Goal: Browse casually: Explore the website without a specific task or goal

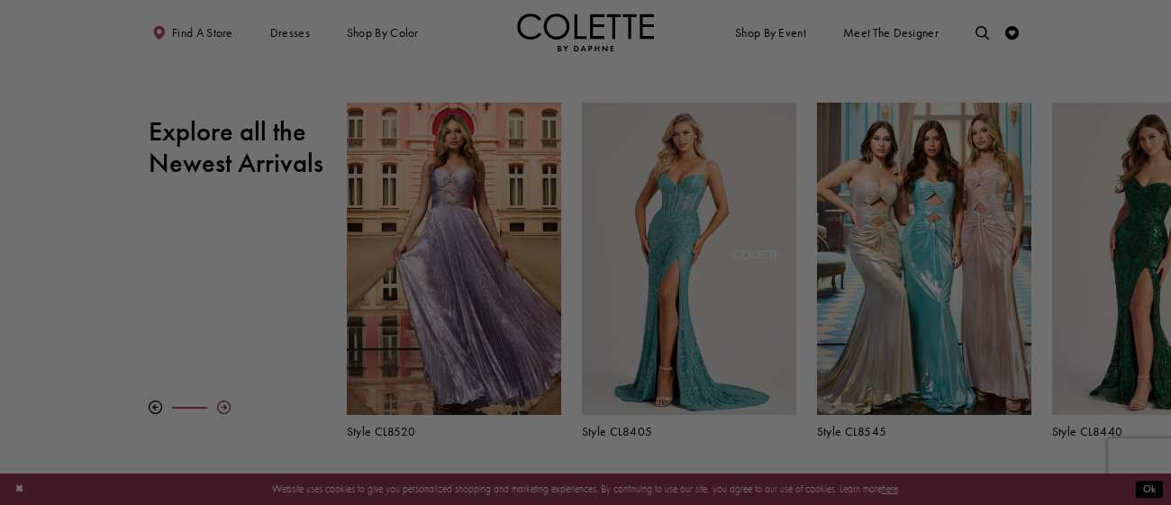
click at [223, 408] on div at bounding box center [591, 255] width 1183 height 511
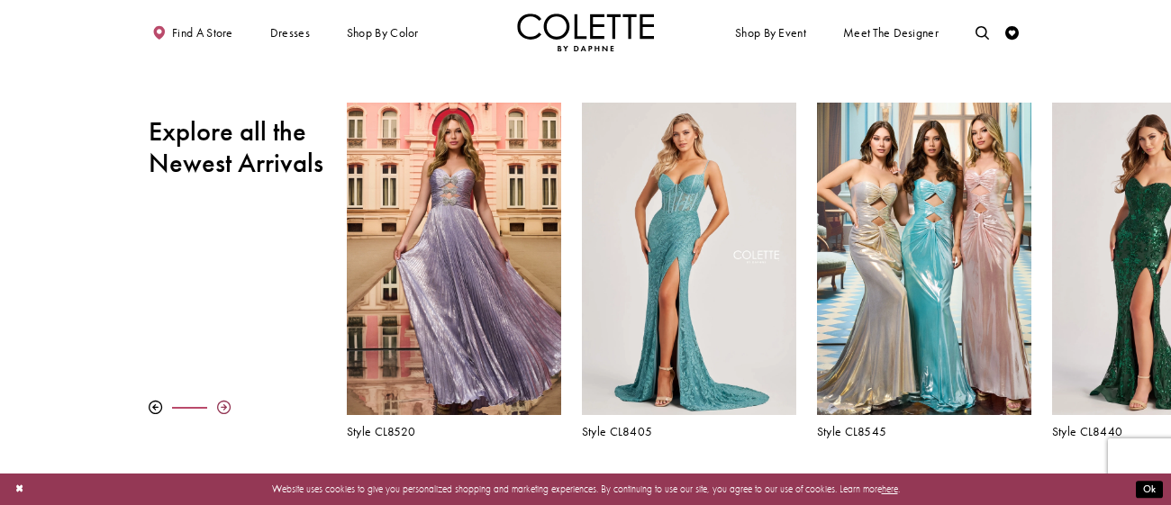
click at [225, 407] on div at bounding box center [224, 408] width 14 height 14
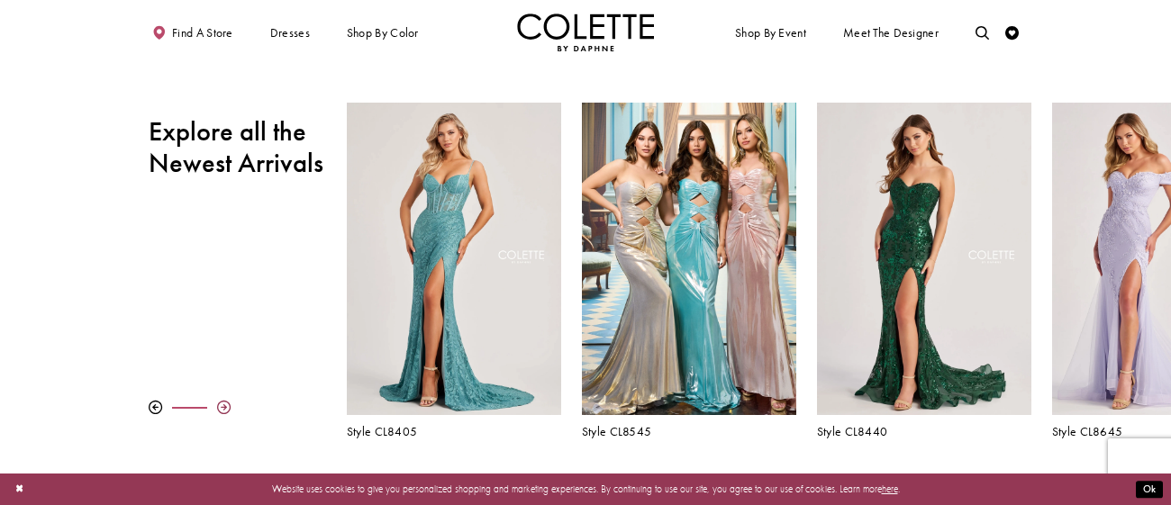
click at [219, 404] on div at bounding box center [224, 408] width 14 height 14
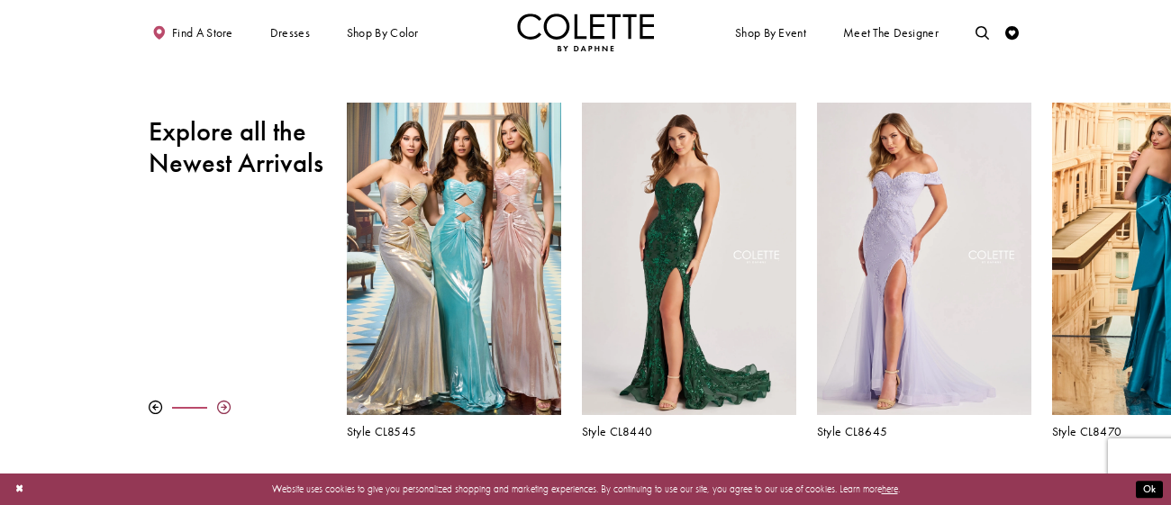
click at [219, 404] on div at bounding box center [224, 408] width 14 height 14
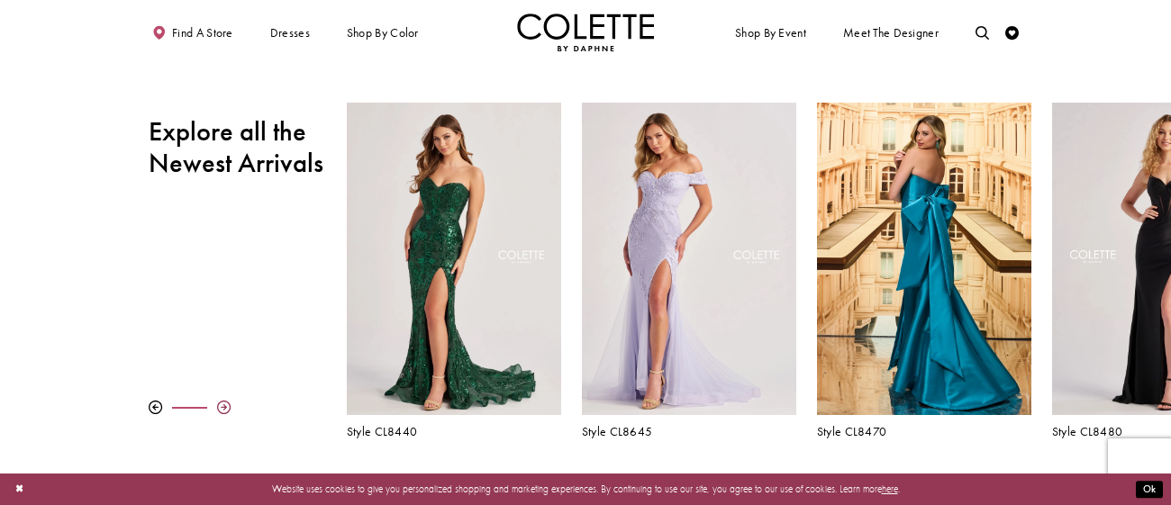
click at [219, 404] on div at bounding box center [224, 408] width 14 height 14
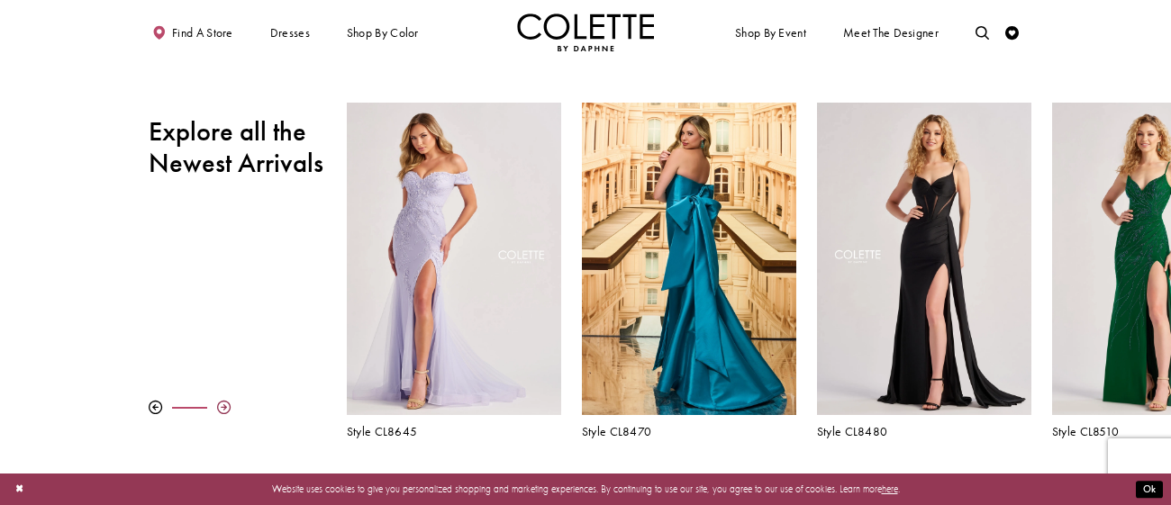
click at [219, 404] on div at bounding box center [224, 408] width 14 height 14
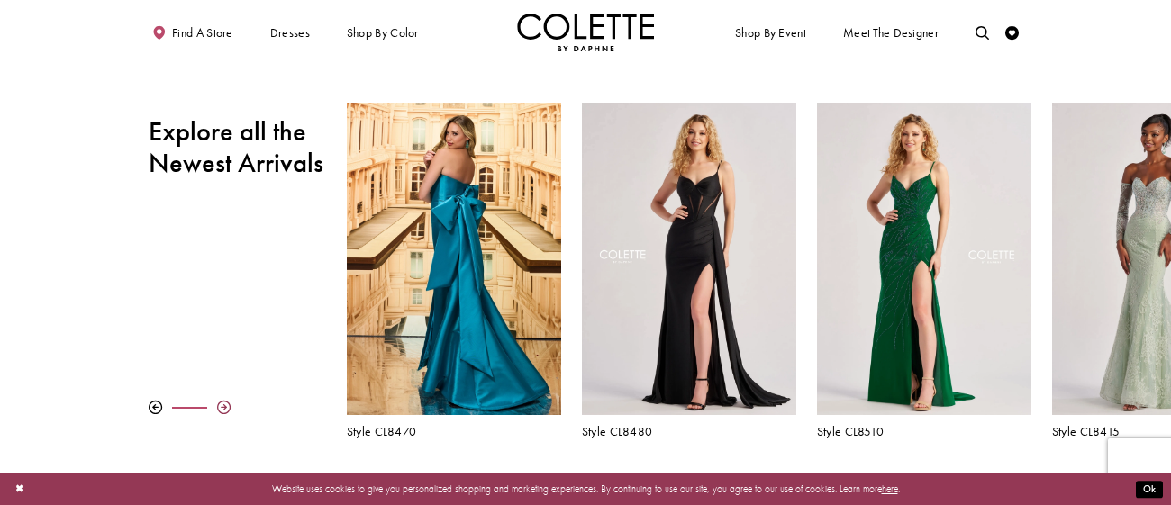
click at [219, 404] on div at bounding box center [224, 408] width 14 height 14
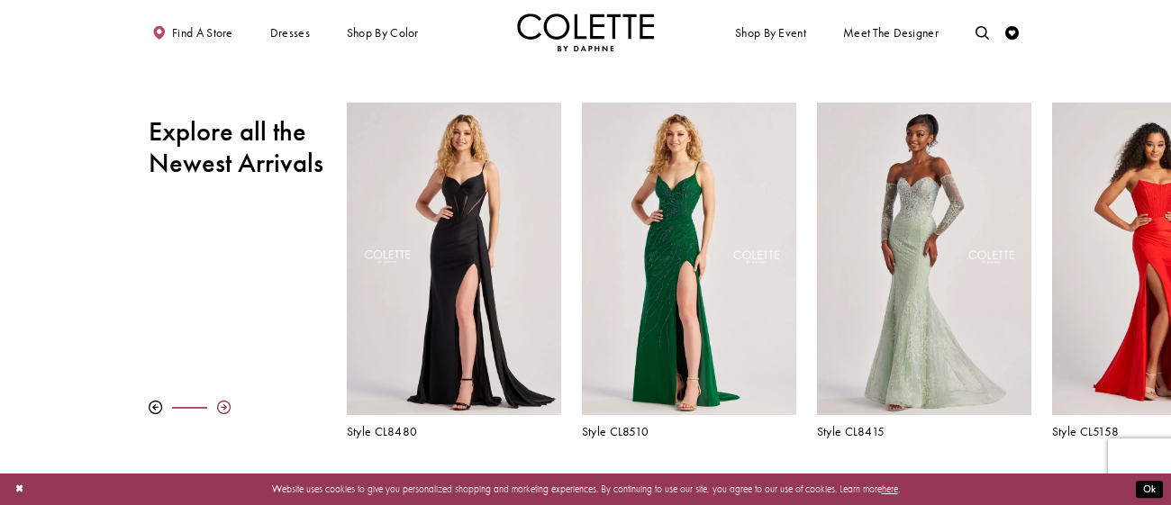
click at [219, 404] on div at bounding box center [224, 408] width 14 height 14
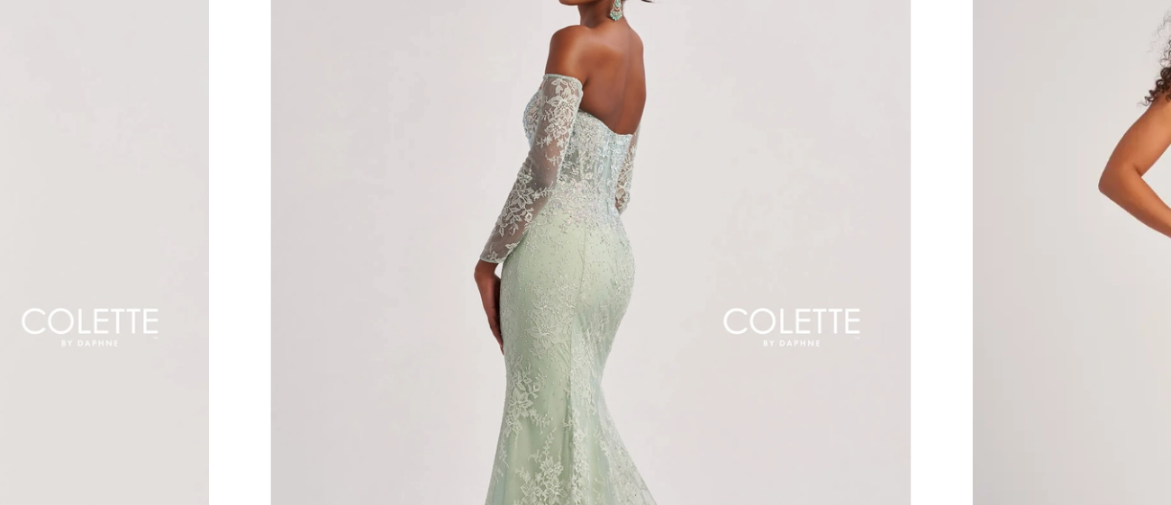
scroll to position [531, 0]
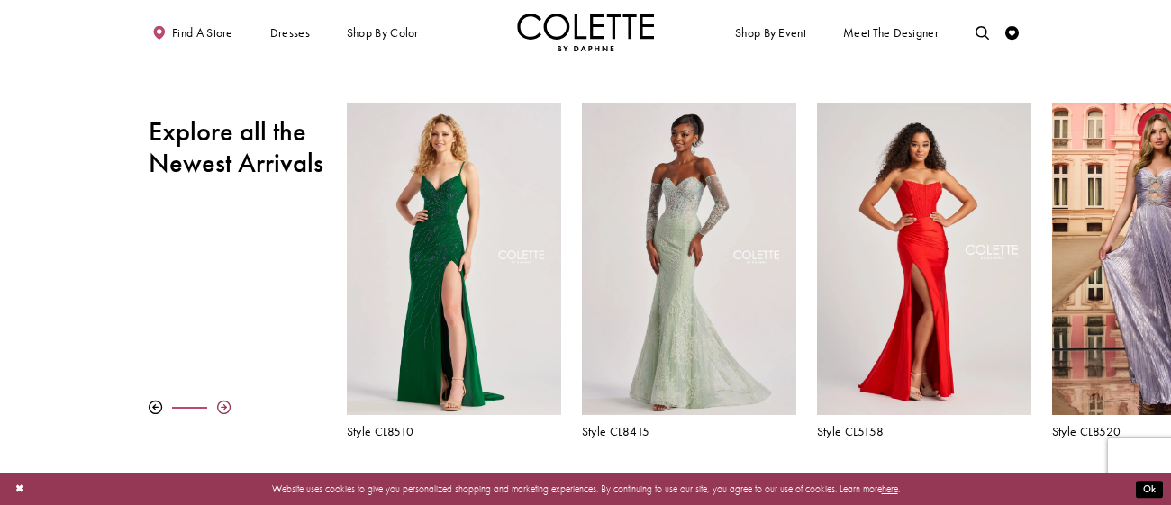
click at [222, 408] on div at bounding box center [224, 408] width 14 height 14
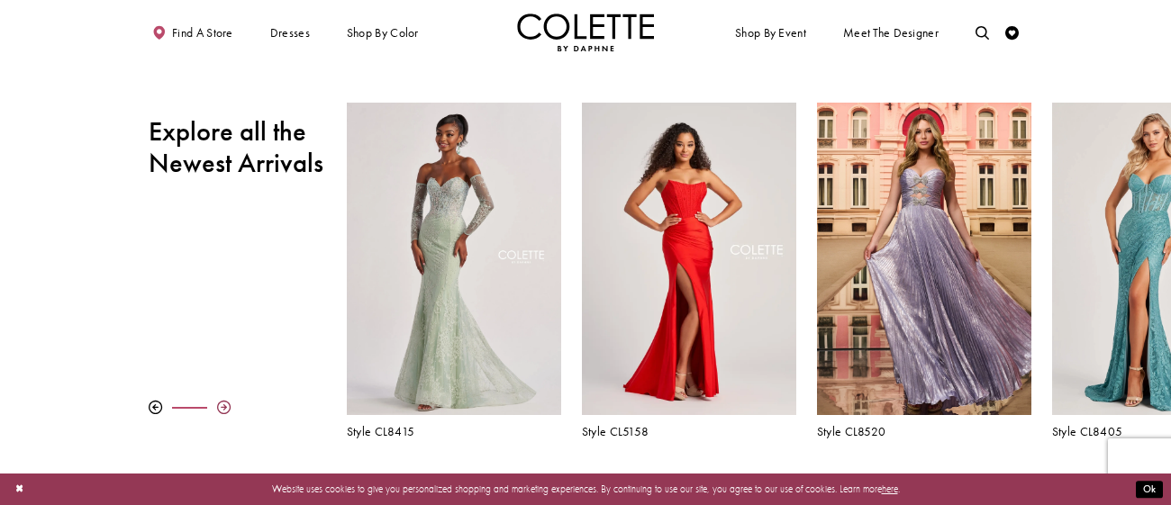
click at [222, 408] on div at bounding box center [224, 408] width 14 height 14
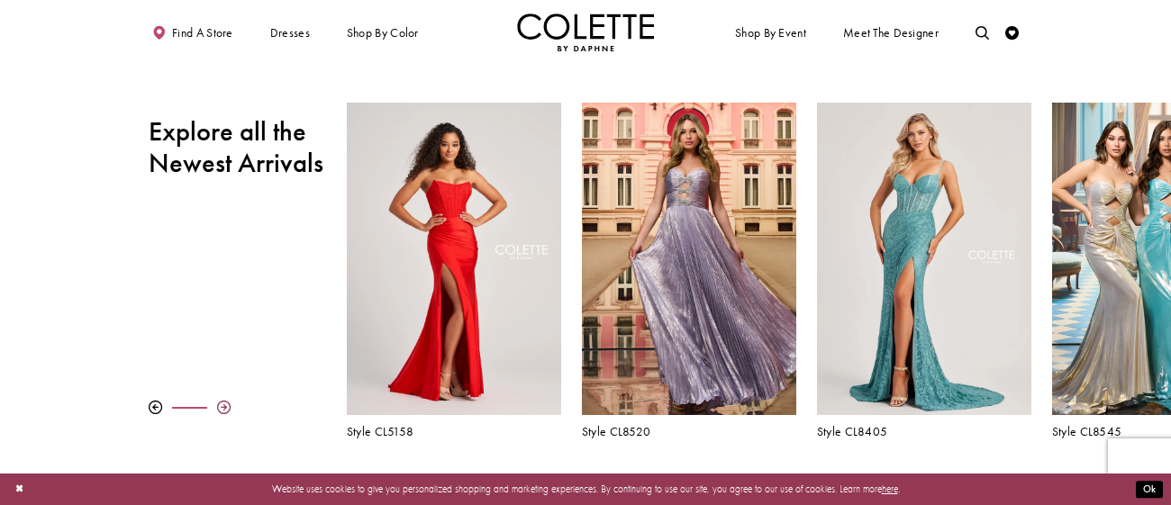
click at [222, 408] on div at bounding box center [224, 408] width 14 height 14
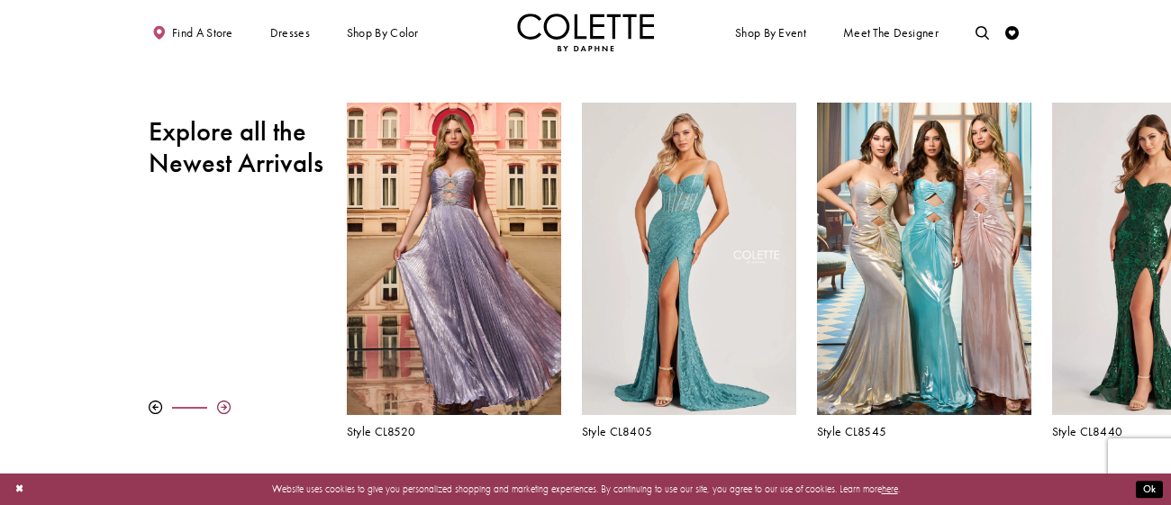
click at [222, 408] on div at bounding box center [224, 408] width 14 height 14
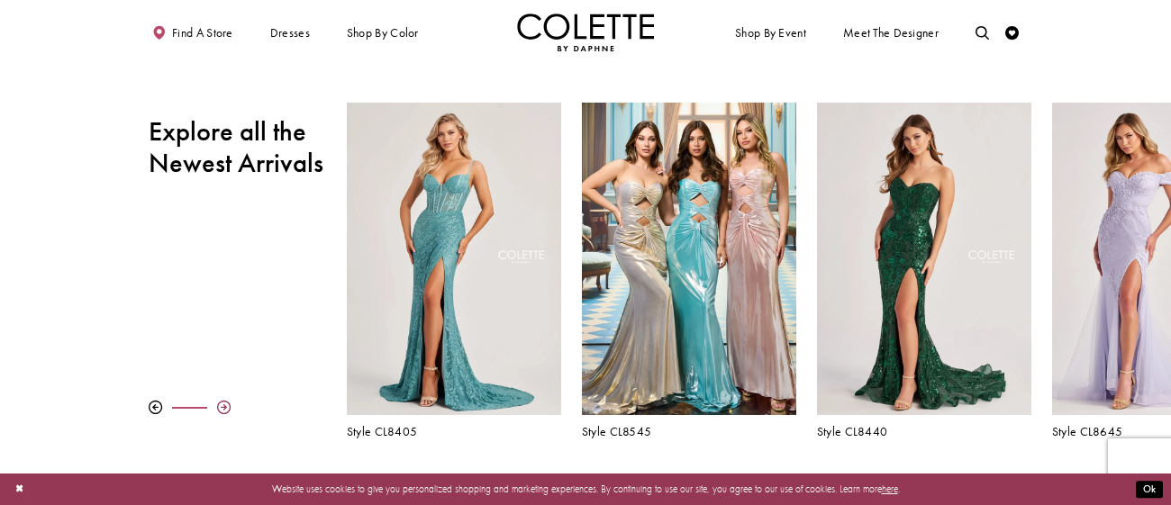
click at [222, 408] on div at bounding box center [224, 408] width 14 height 14
click at [223, 404] on div at bounding box center [224, 408] width 14 height 14
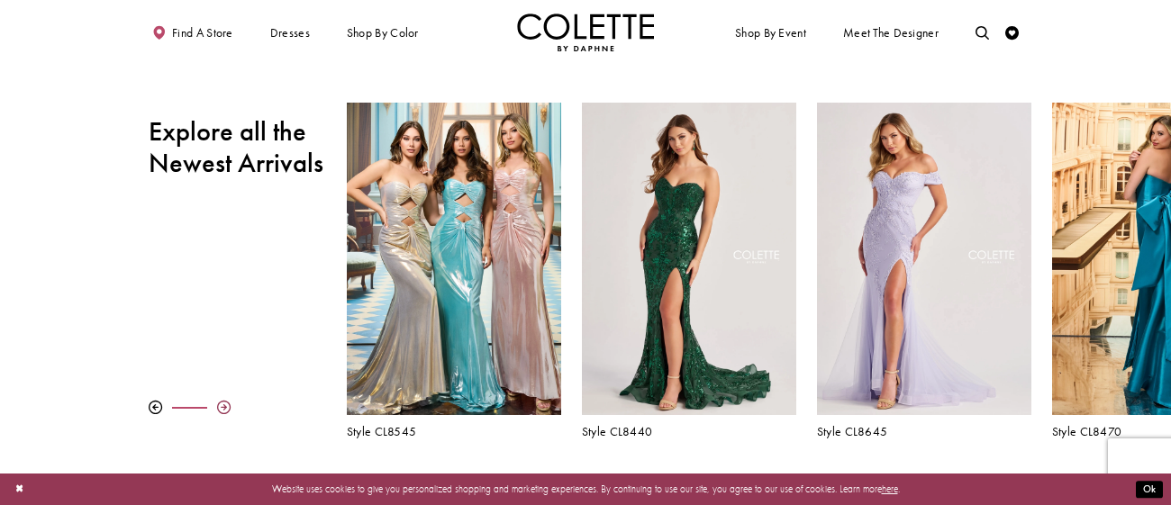
click at [223, 404] on div at bounding box center [224, 408] width 14 height 14
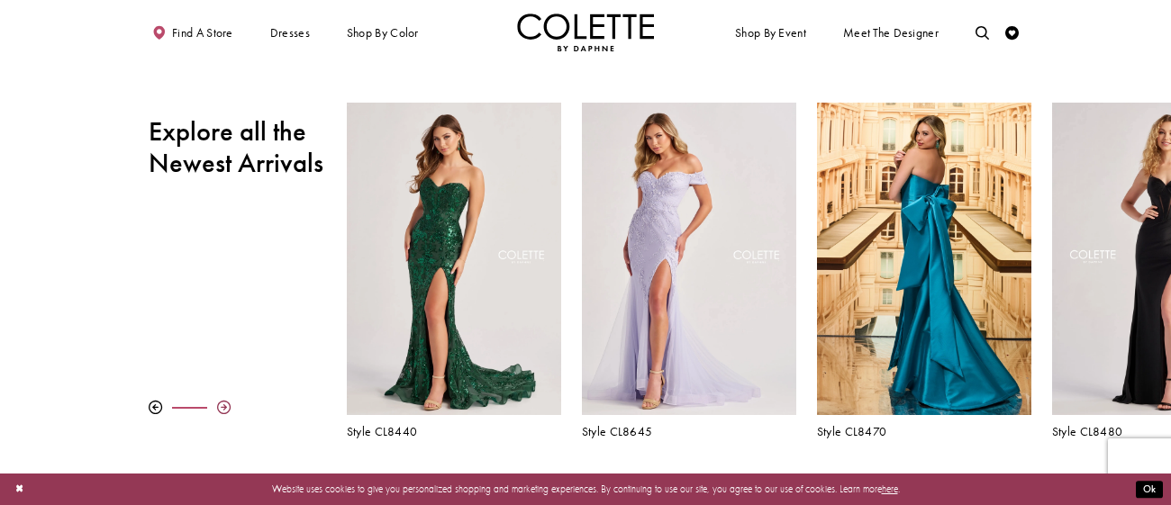
click at [223, 404] on div at bounding box center [224, 408] width 14 height 14
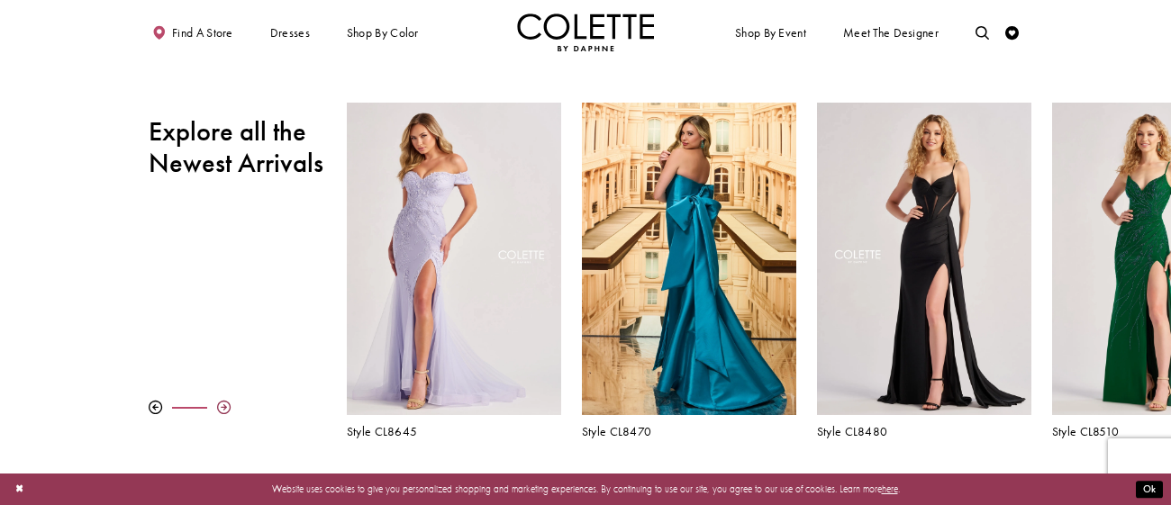
click at [223, 404] on div at bounding box center [224, 408] width 14 height 14
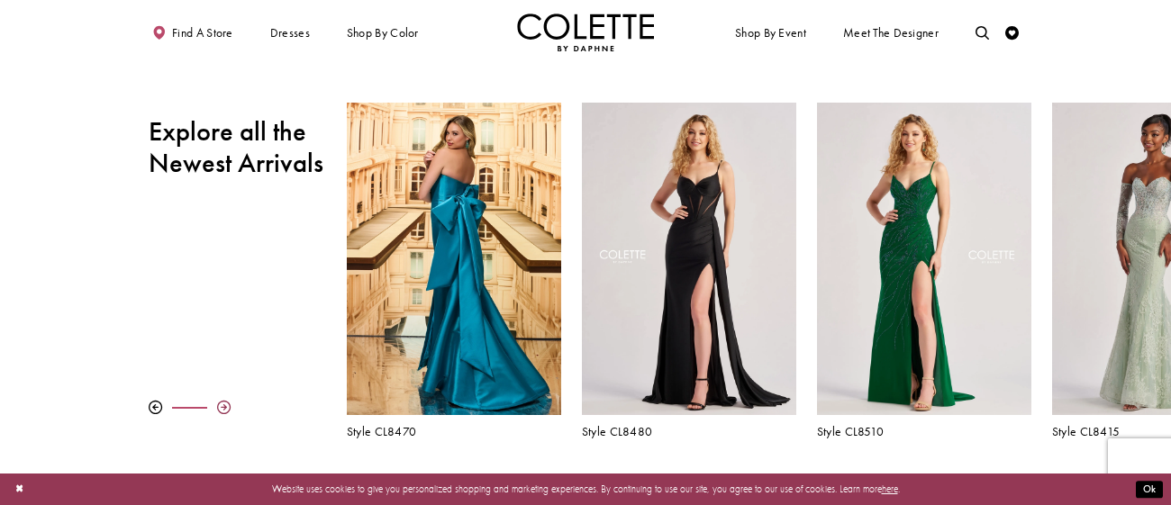
click at [223, 404] on div at bounding box center [224, 408] width 14 height 14
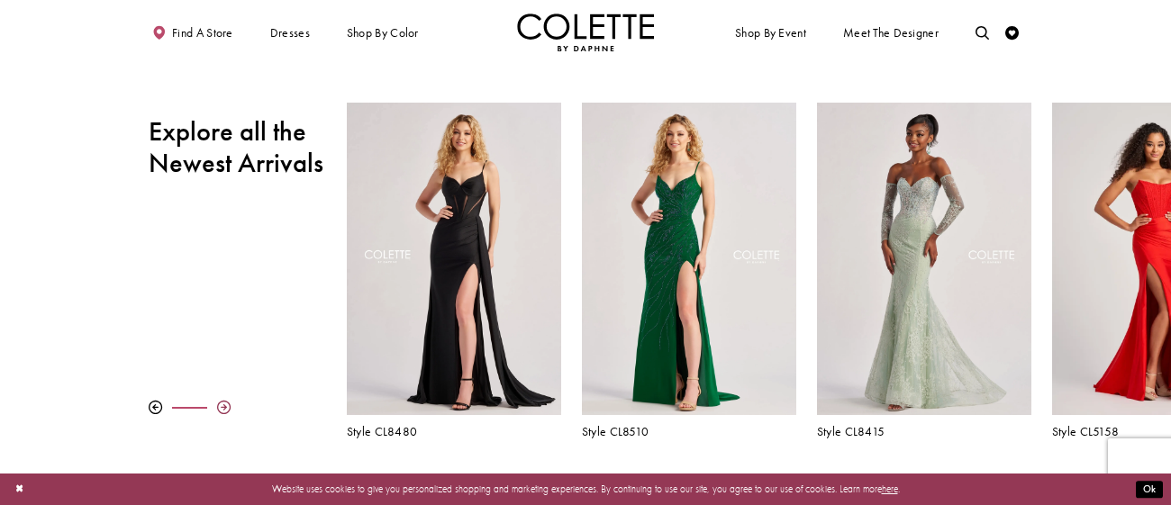
click at [223, 404] on div at bounding box center [224, 408] width 14 height 14
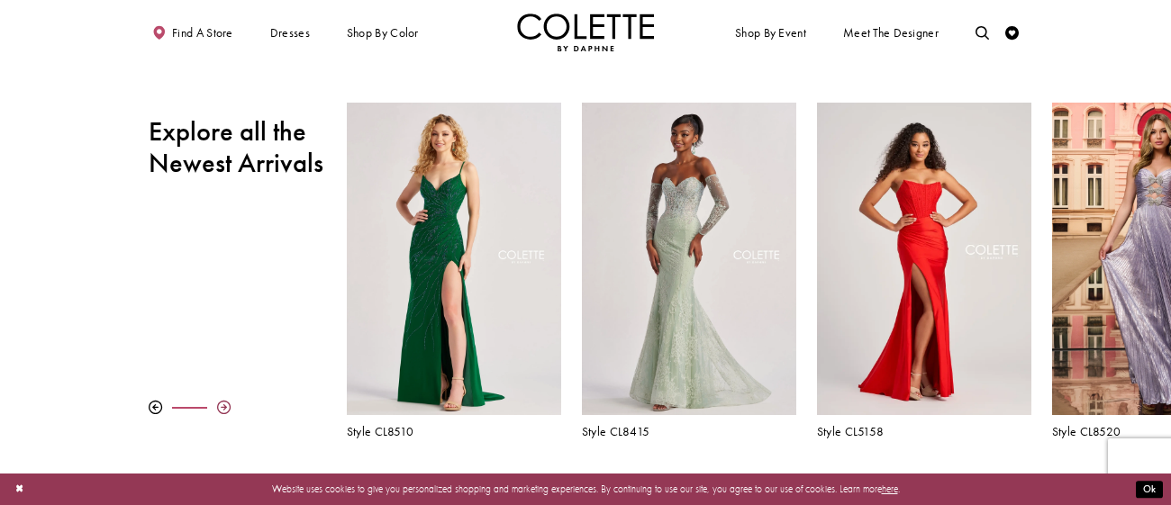
click at [223, 404] on div at bounding box center [224, 408] width 14 height 14
click at [222, 404] on div at bounding box center [224, 408] width 14 height 14
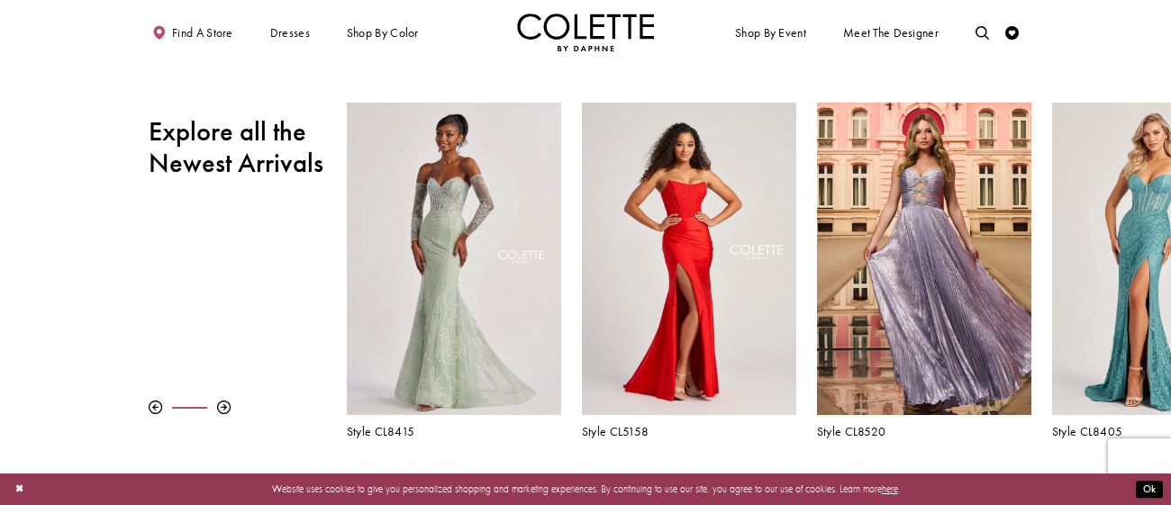
click at [231, 408] on div at bounding box center [248, 408] width 198 height 14
click at [226, 406] on div at bounding box center [224, 408] width 14 height 14
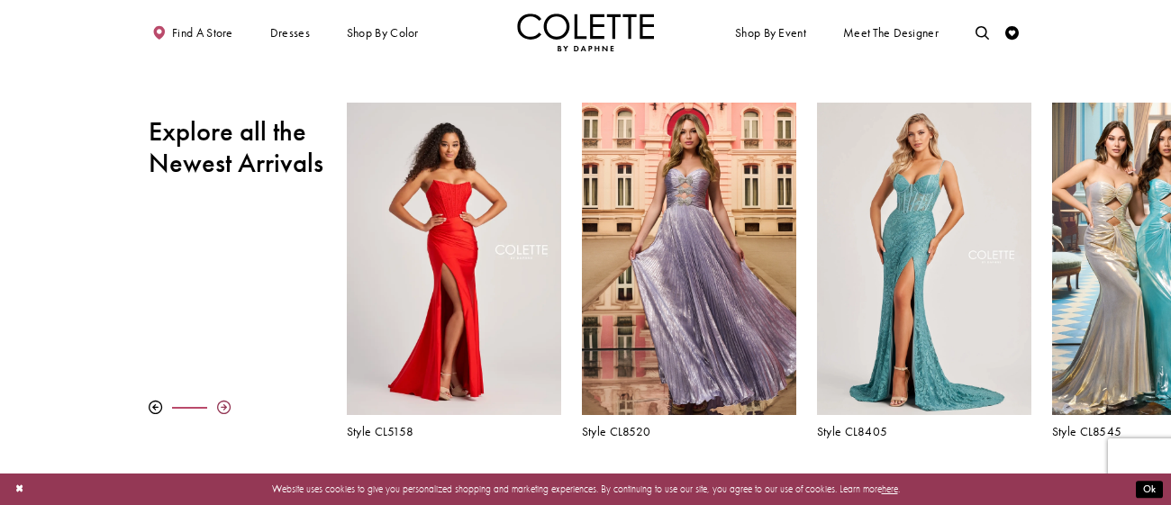
click at [230, 409] on div at bounding box center [224, 408] width 14 height 14
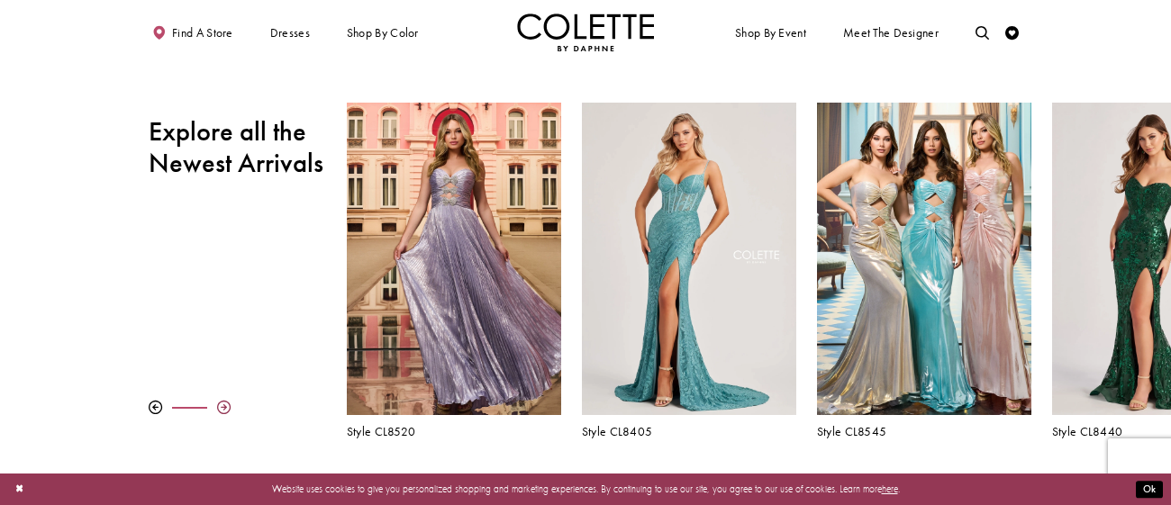
click at [230, 409] on div at bounding box center [224, 408] width 14 height 14
